Goal: Communication & Community: Participate in discussion

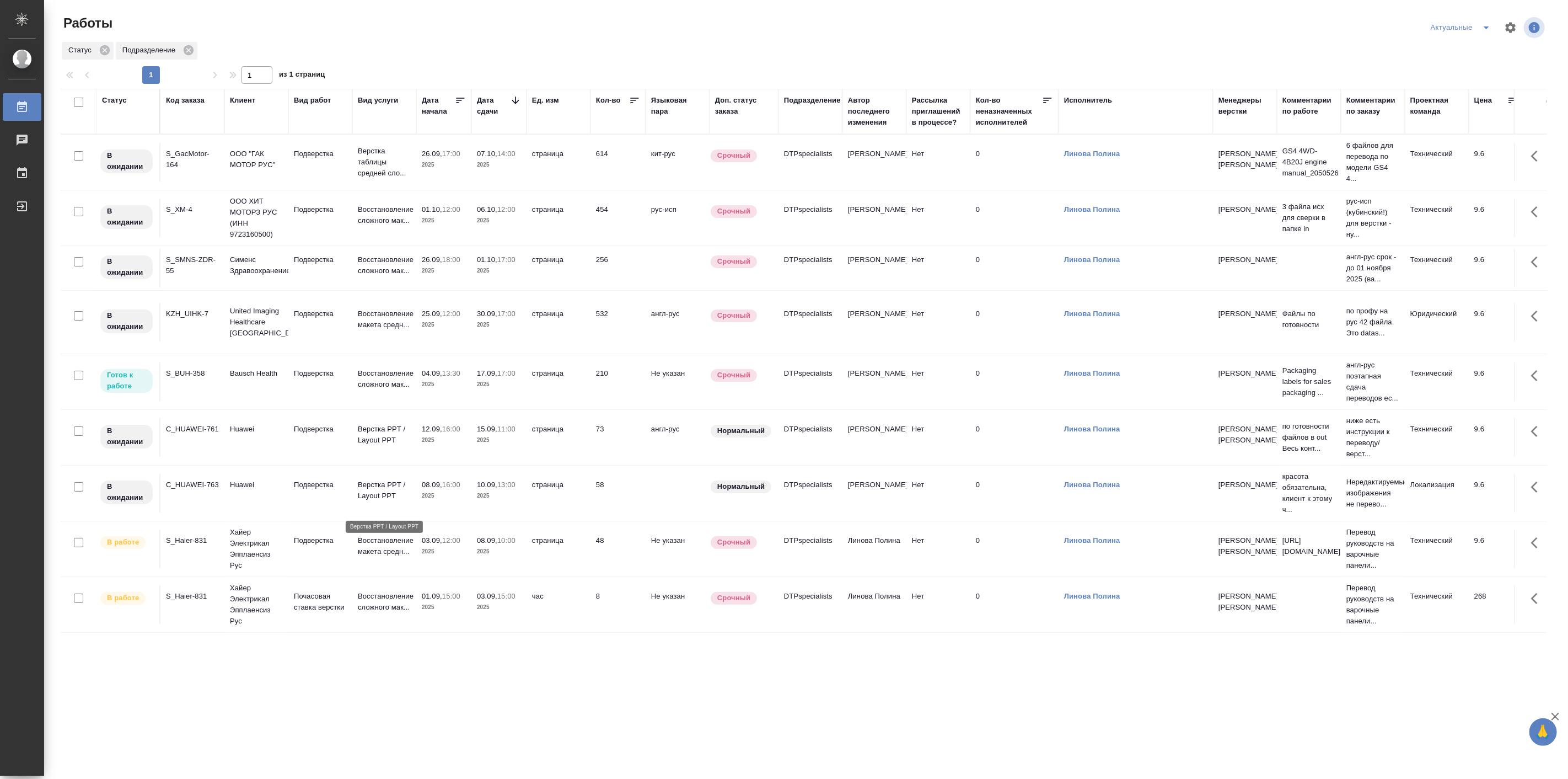
scroll to position [144, 0]
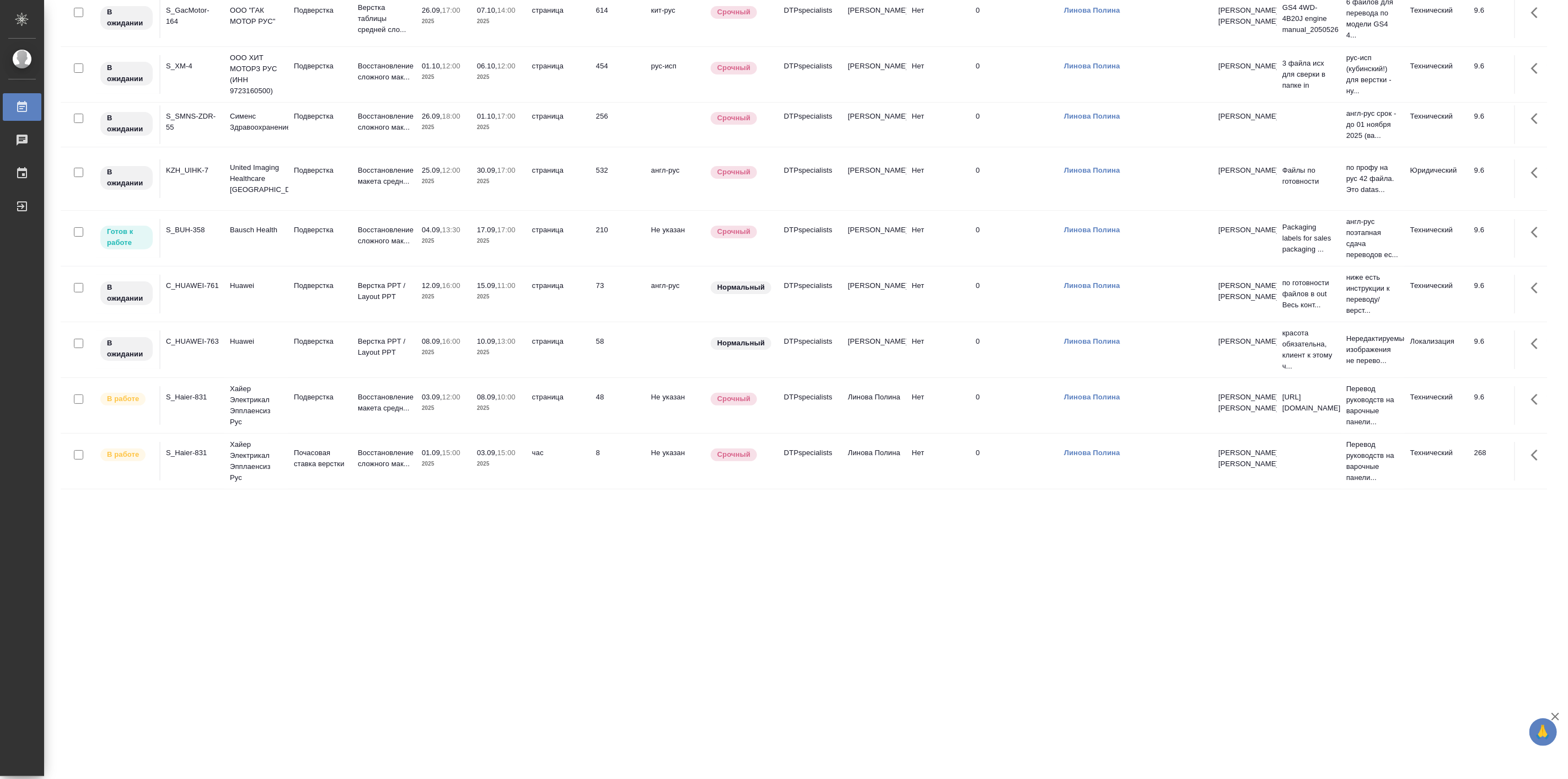
click at [217, 470] on td "S_Haier-831" at bounding box center [192, 461] width 64 height 39
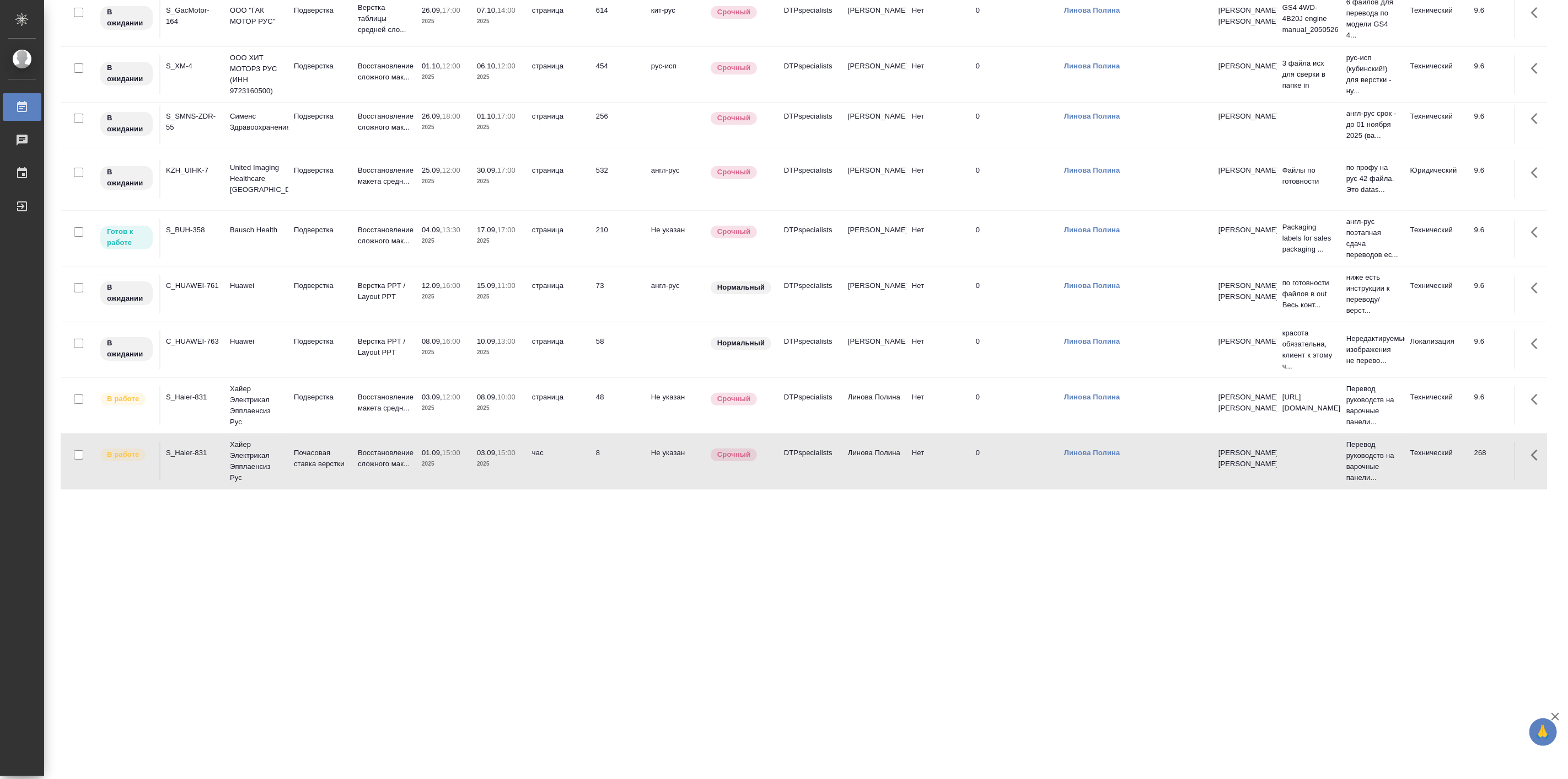
click at [217, 470] on td "S_Haier-831" at bounding box center [192, 461] width 64 height 39
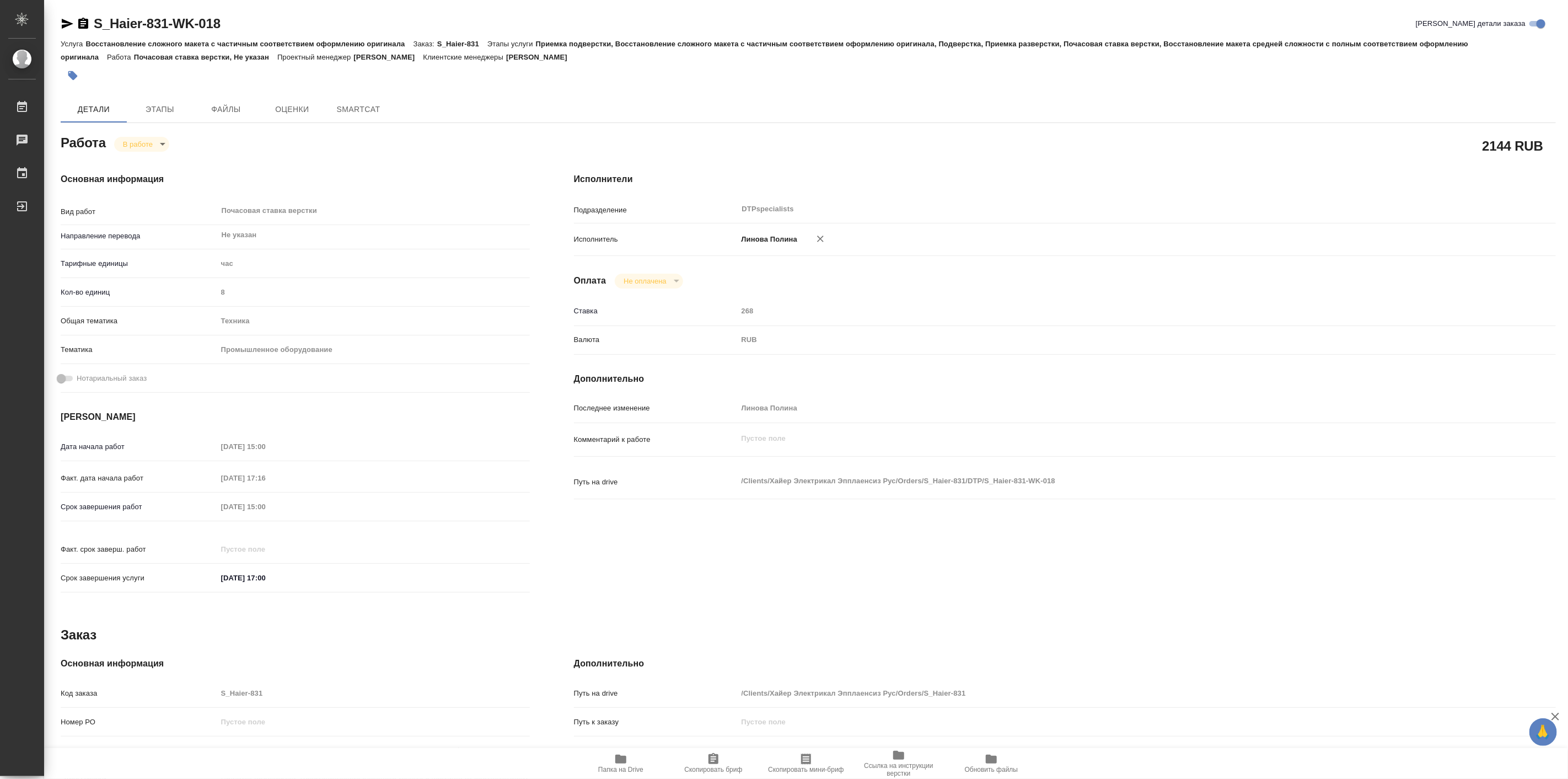
type textarea "x"
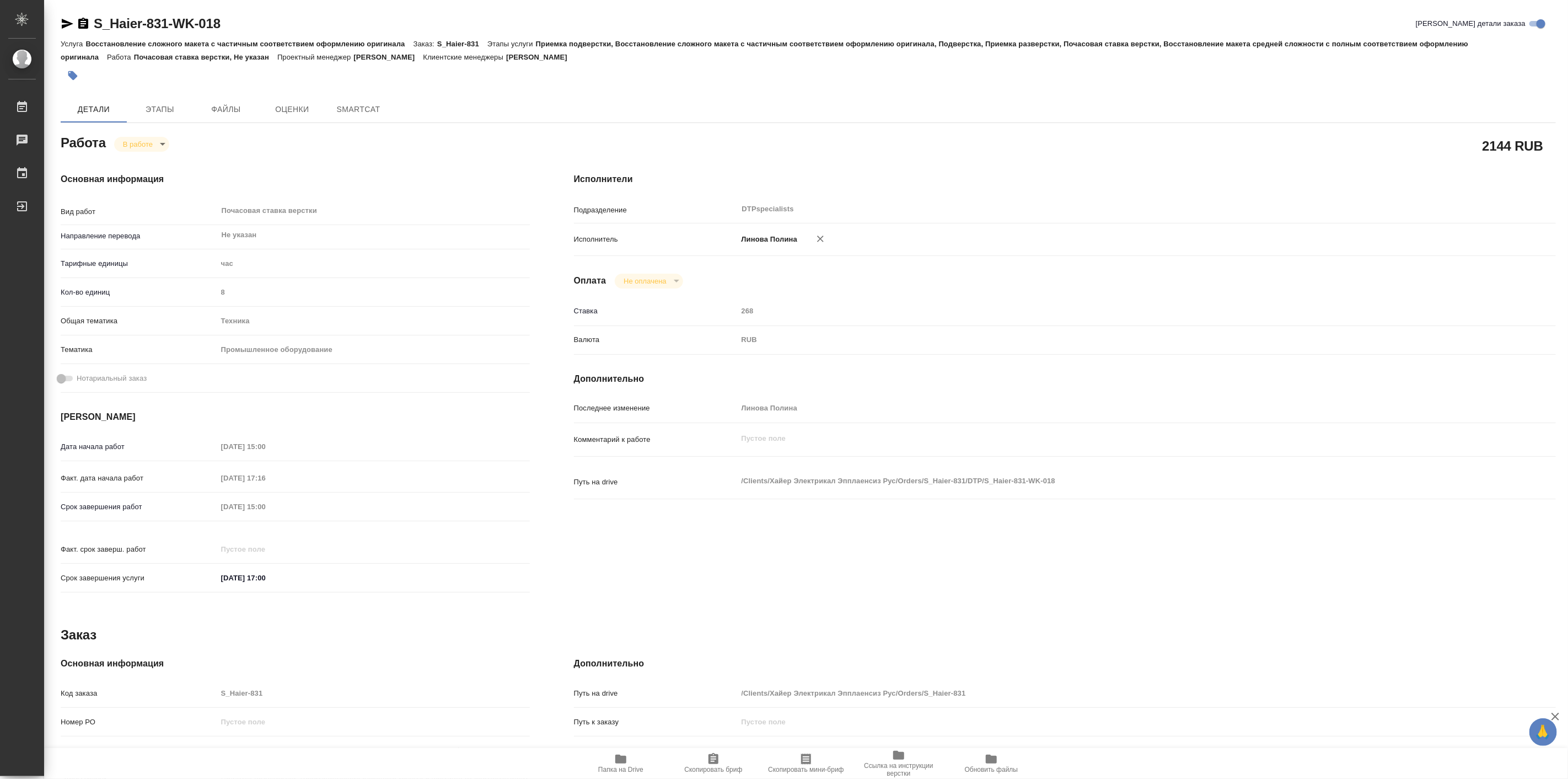
type textarea "x"
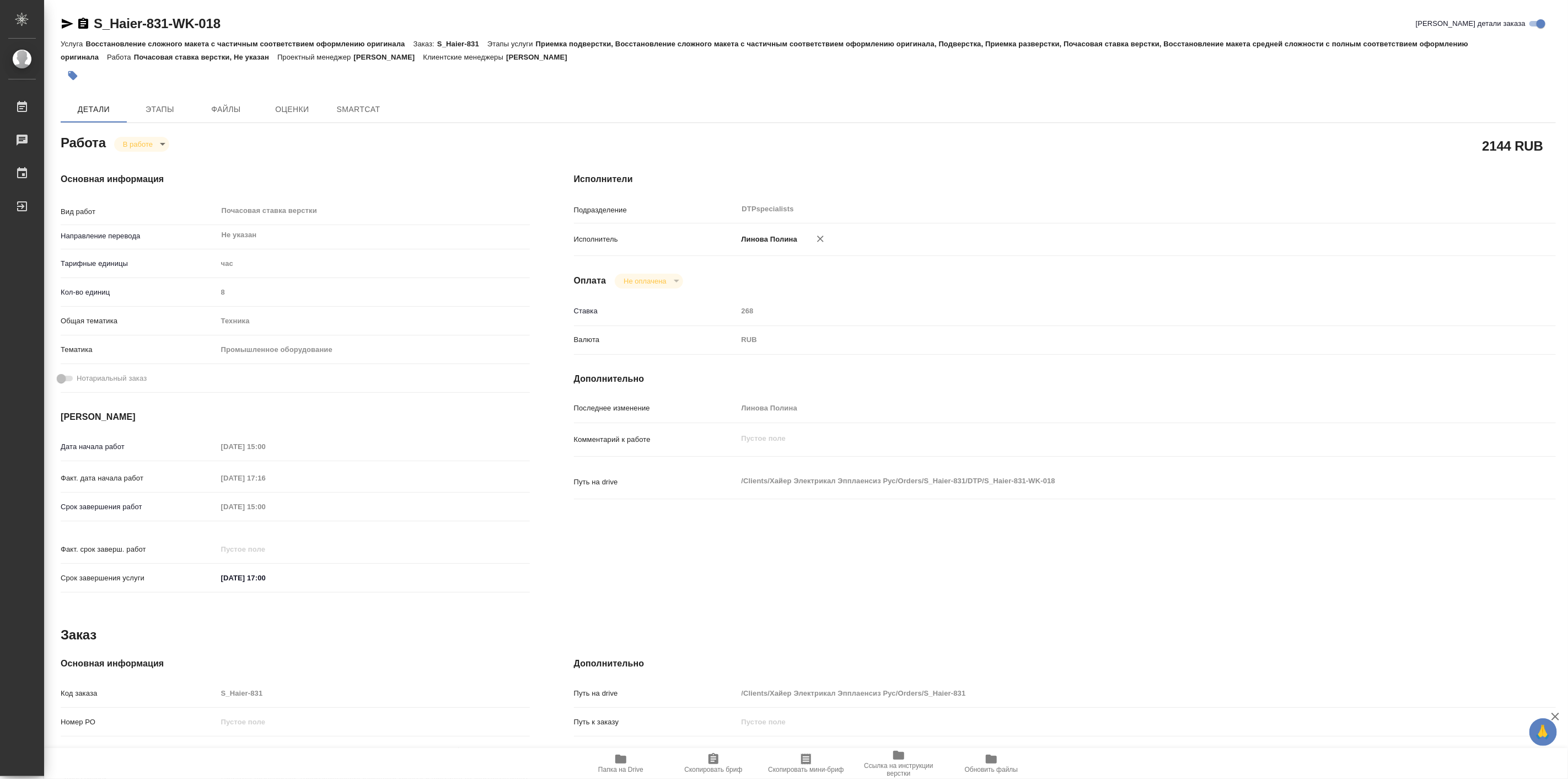
type textarea "x"
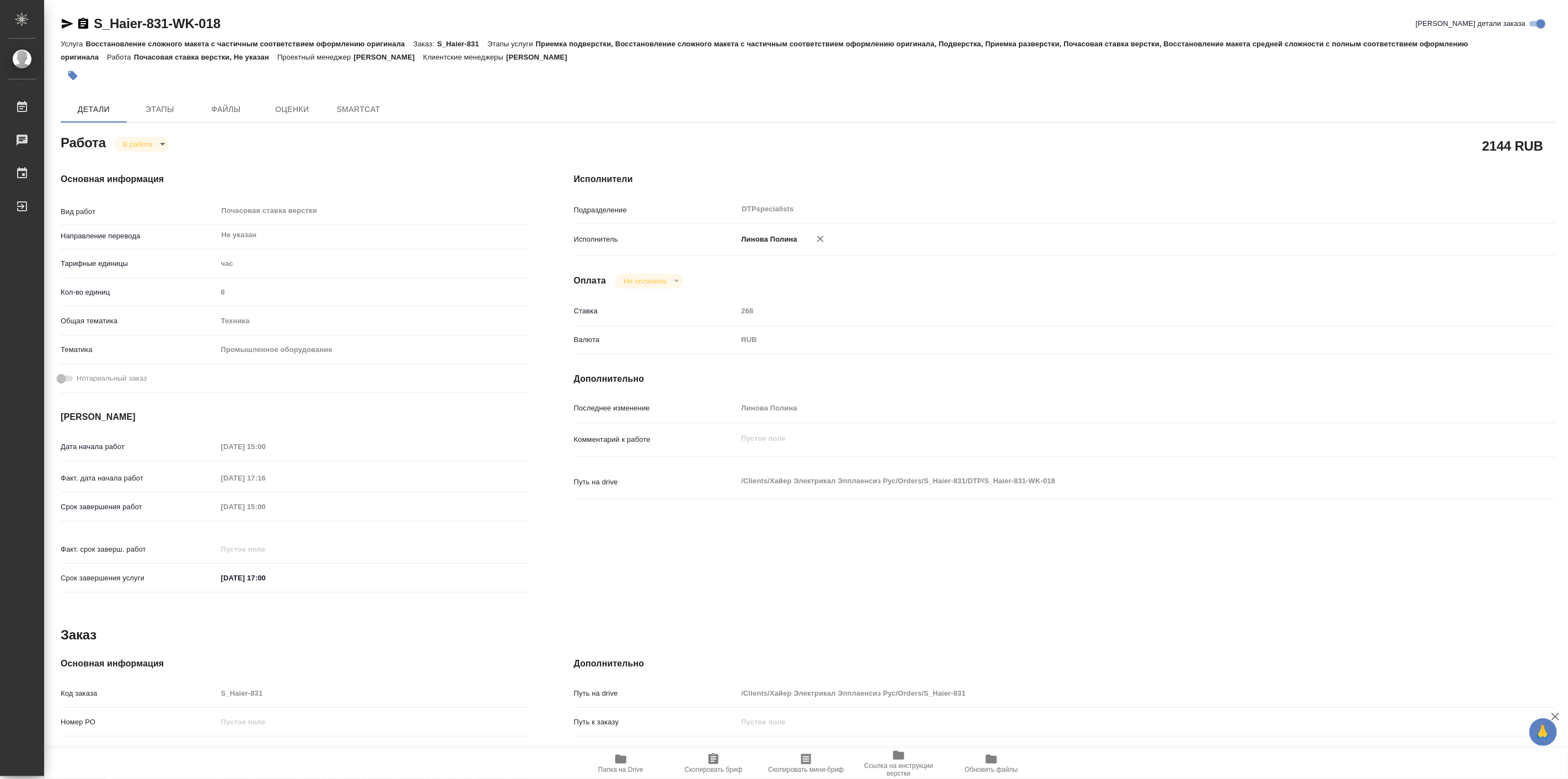
type textarea "x"
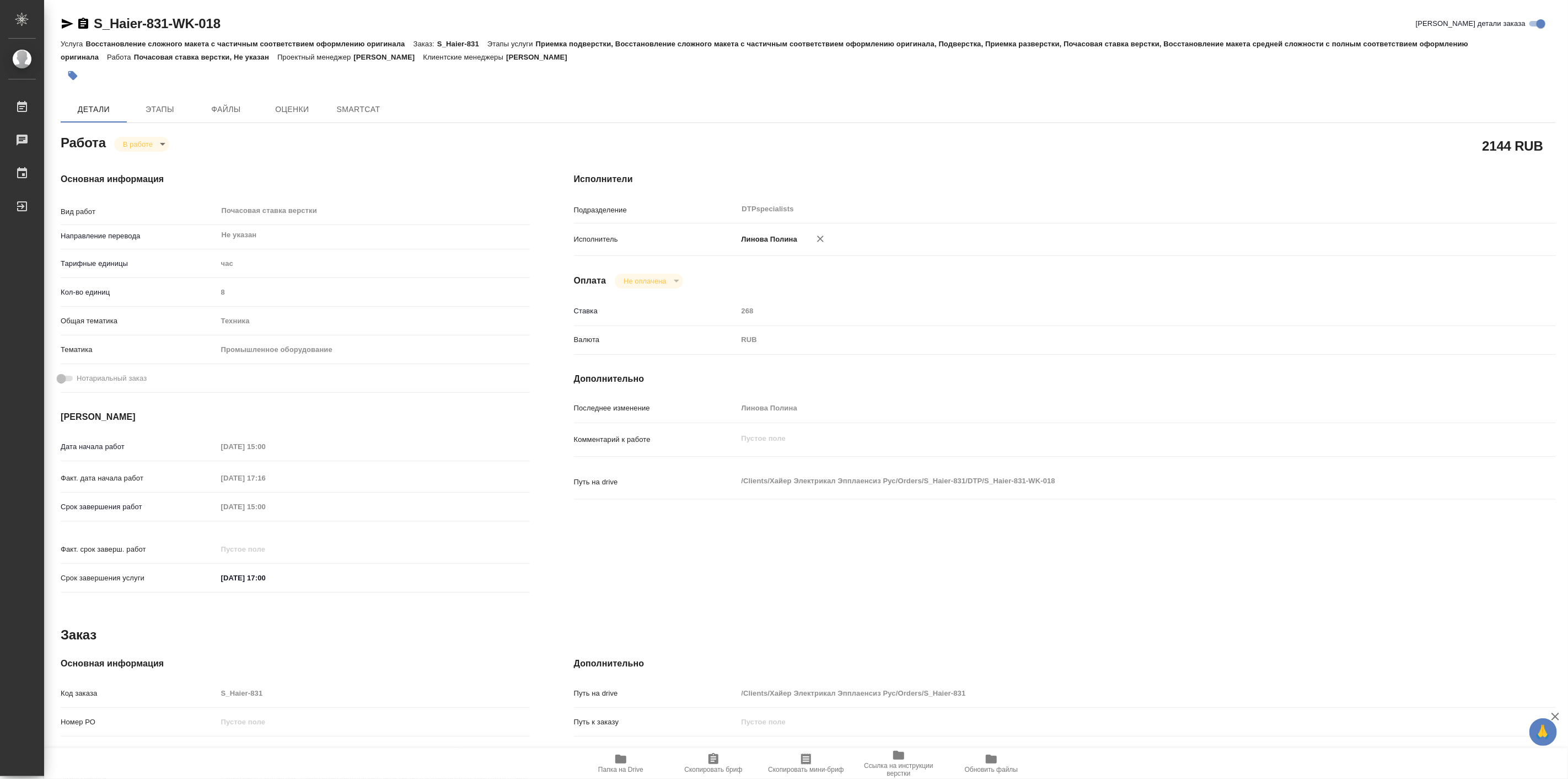
type textarea "x"
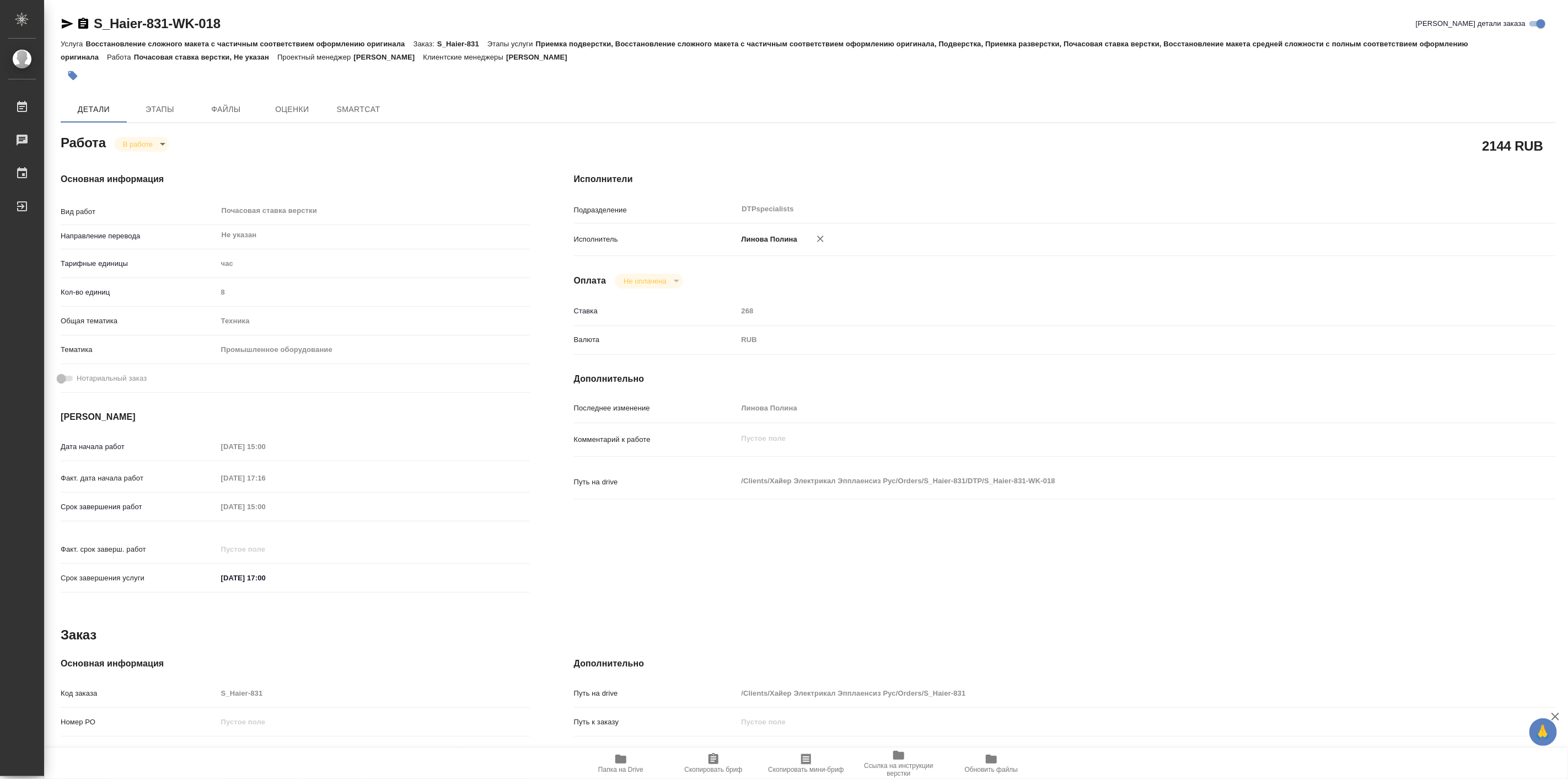
type textarea "x"
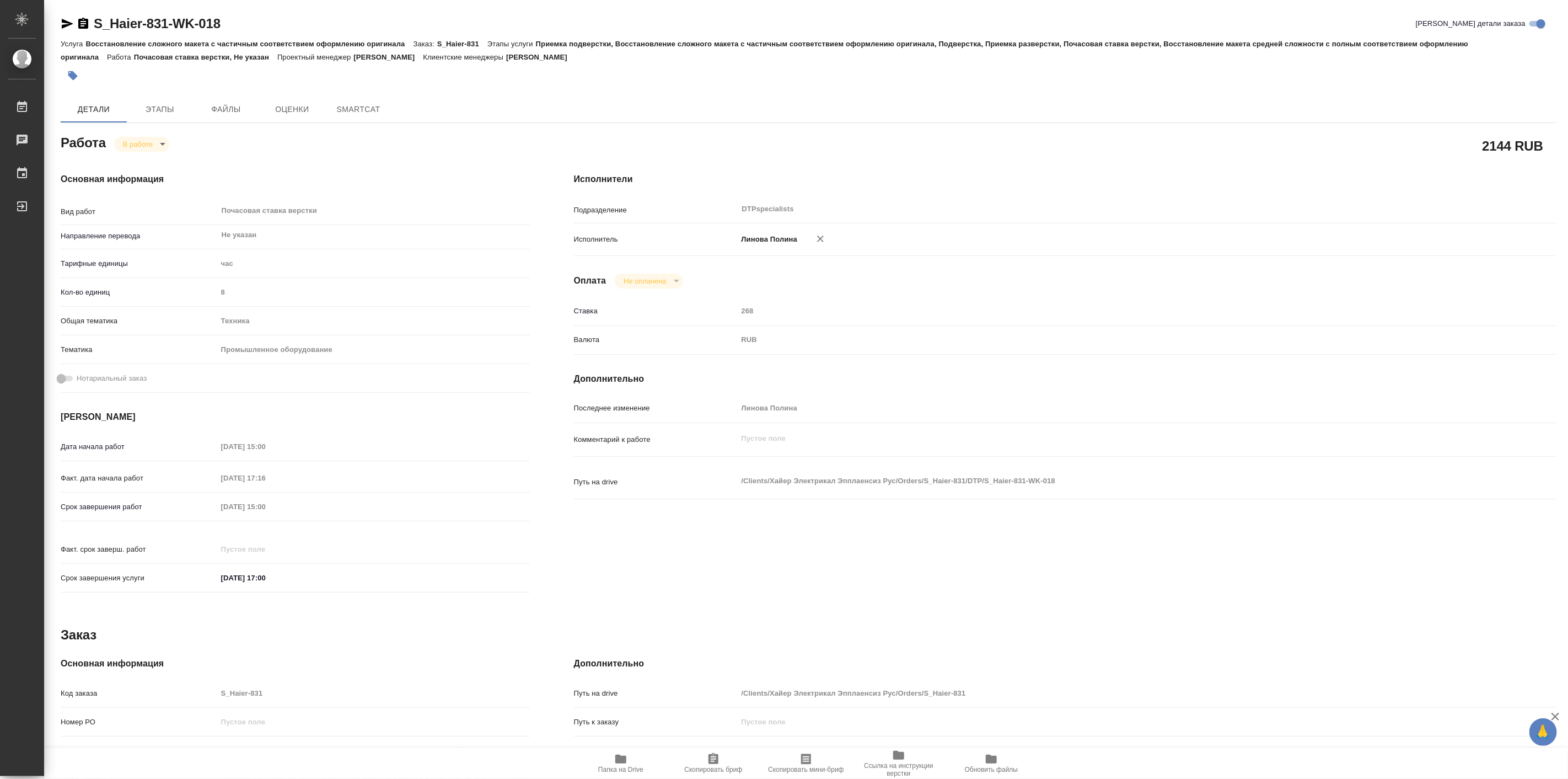
type textarea "x"
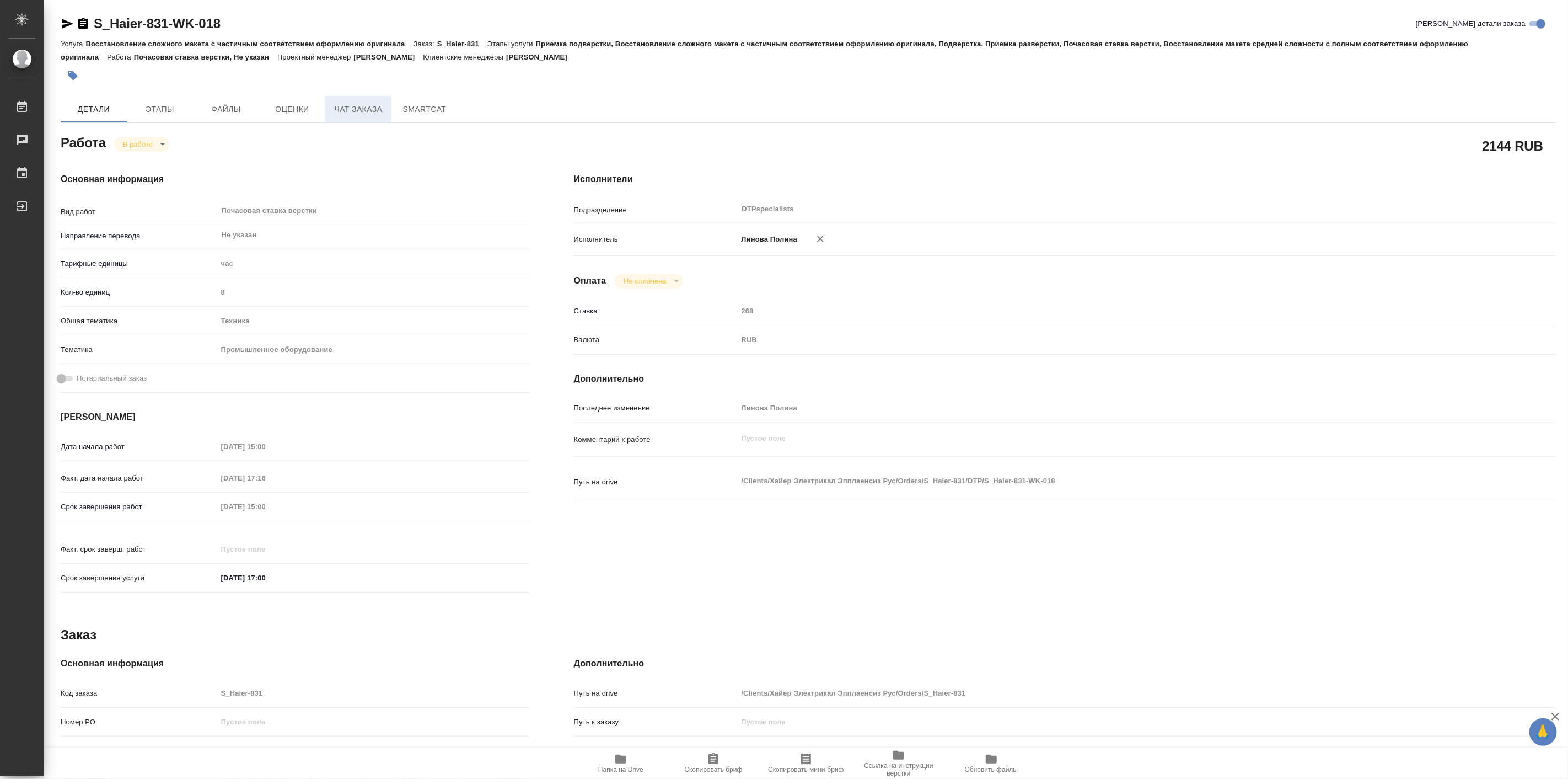
type textarea "x"
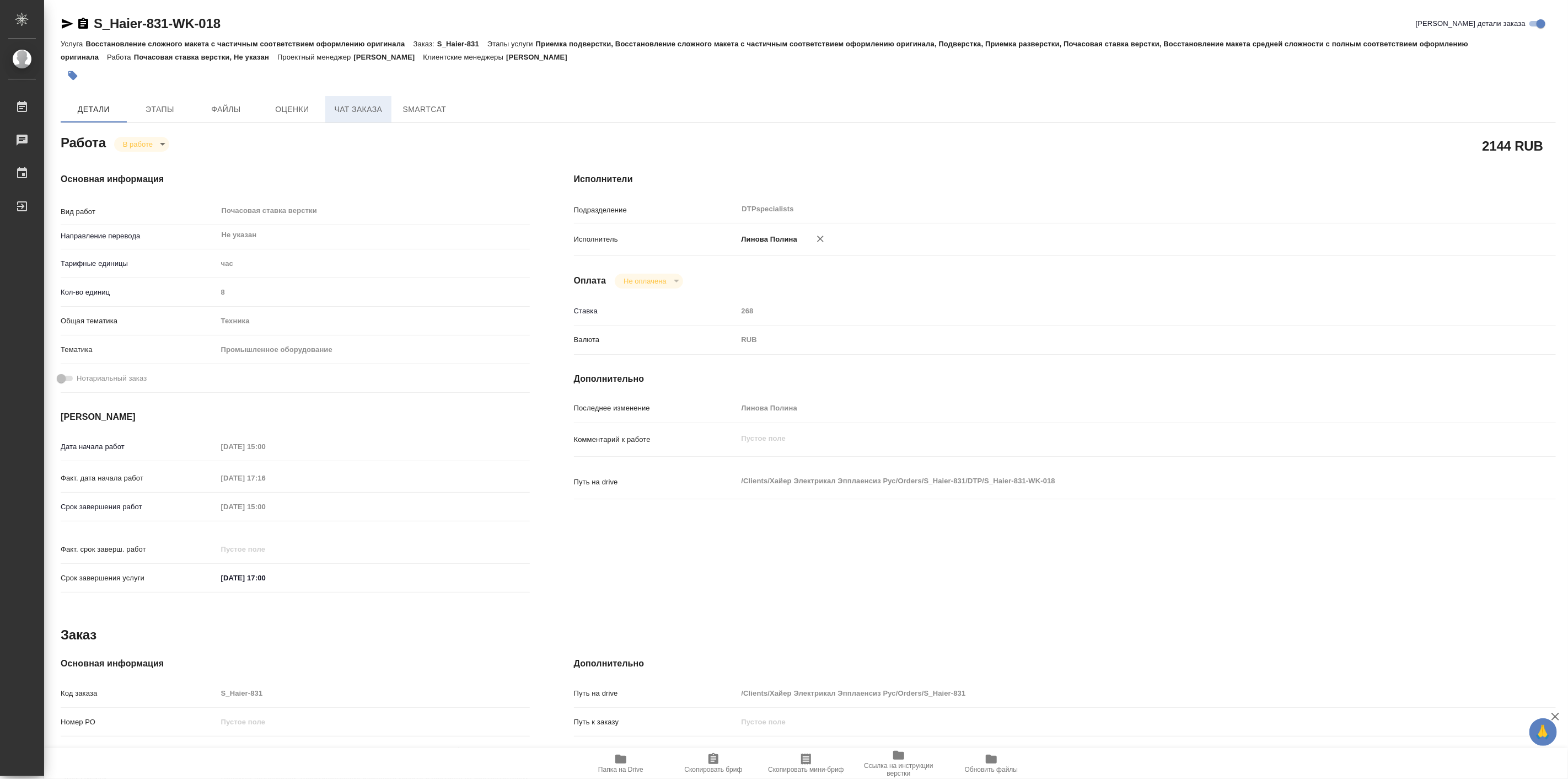
click at [337, 110] on span "Чат заказа" at bounding box center [358, 109] width 53 height 14
type textarea "x"
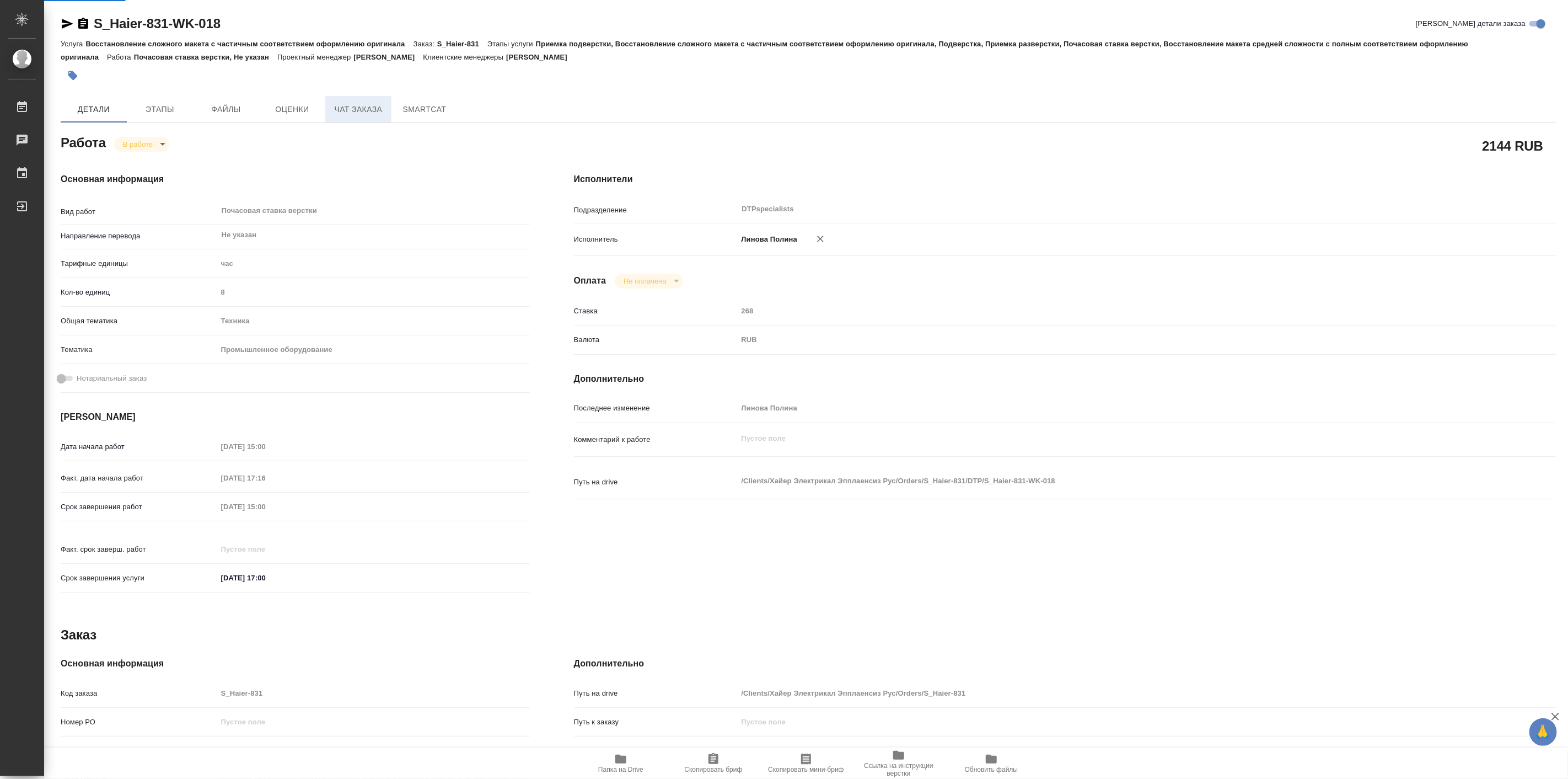
type textarea "x"
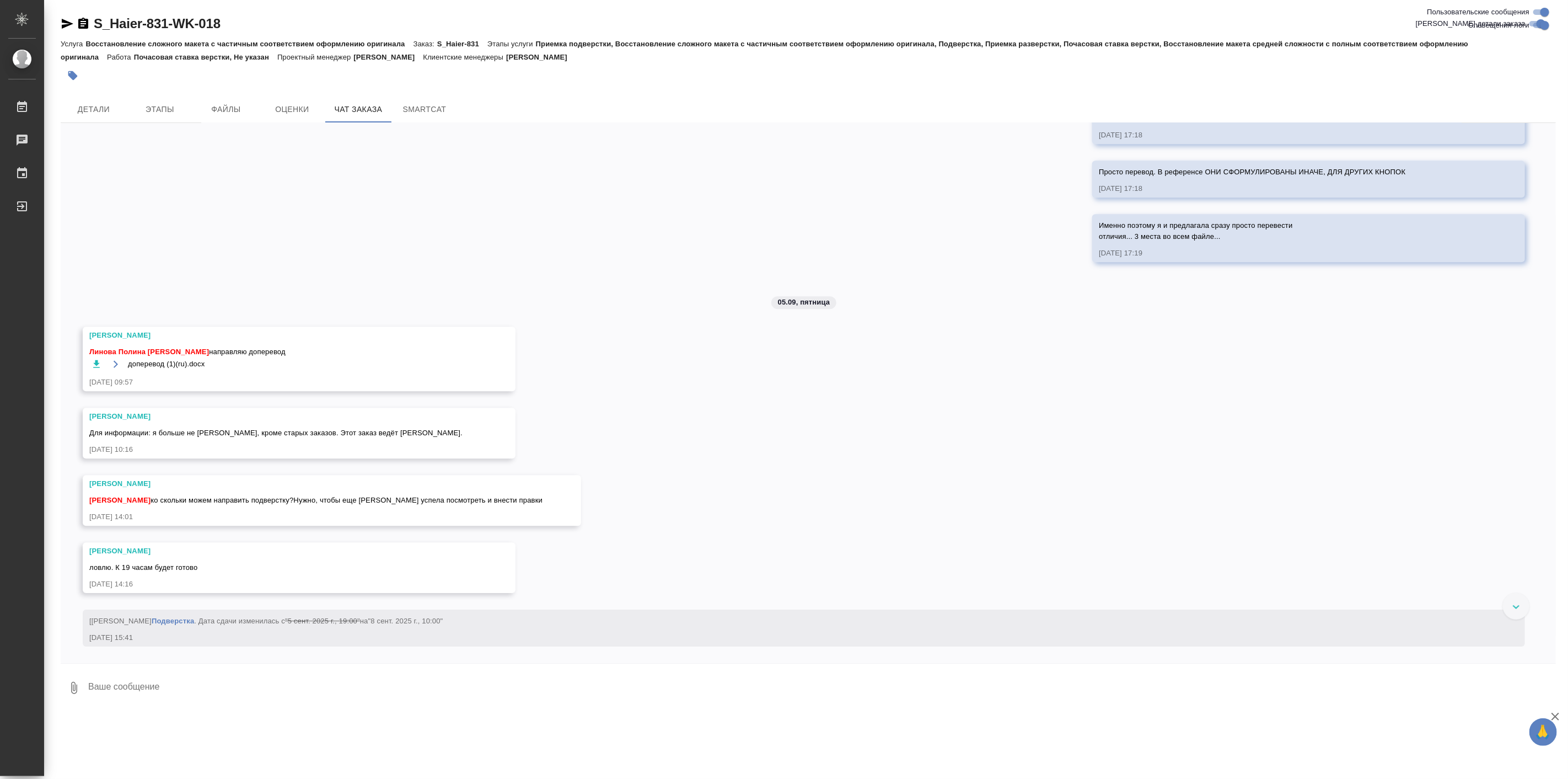
scroll to position [9924, 0]
click at [100, 362] on icon "button" at bounding box center [96, 364] width 11 height 11
